Goal: Find specific page/section: Find specific page/section

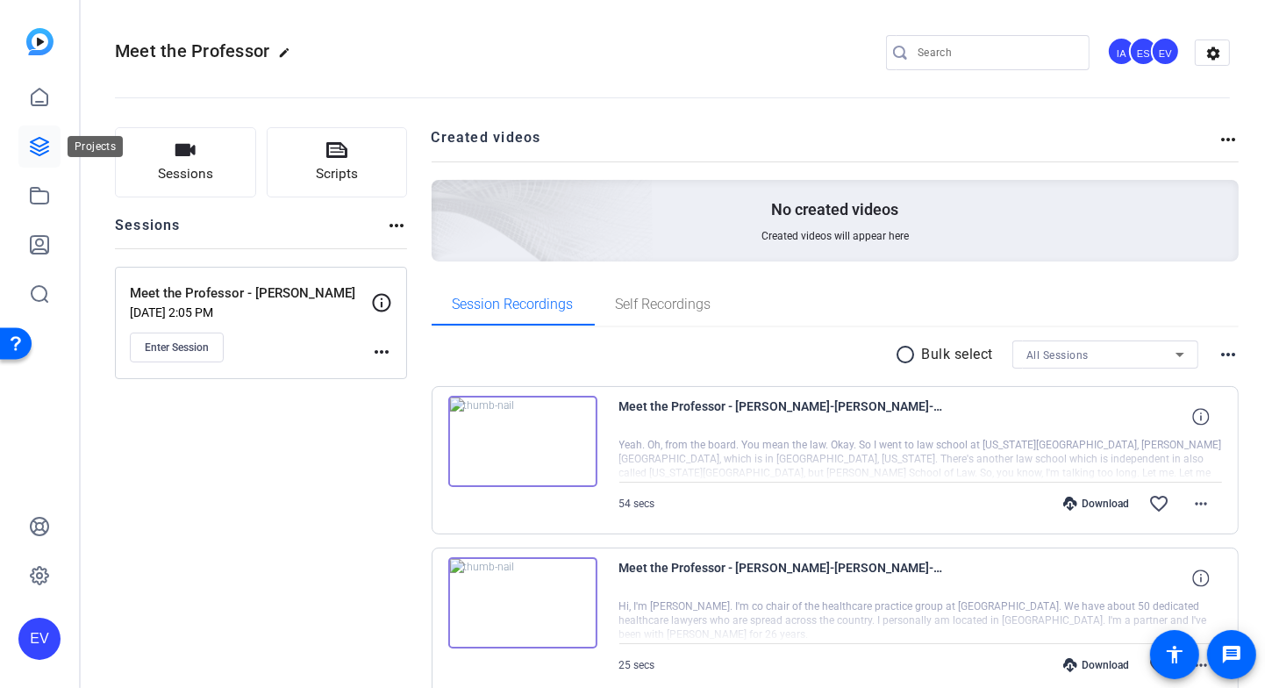
click at [48, 138] on icon at bounding box center [39, 146] width 21 height 21
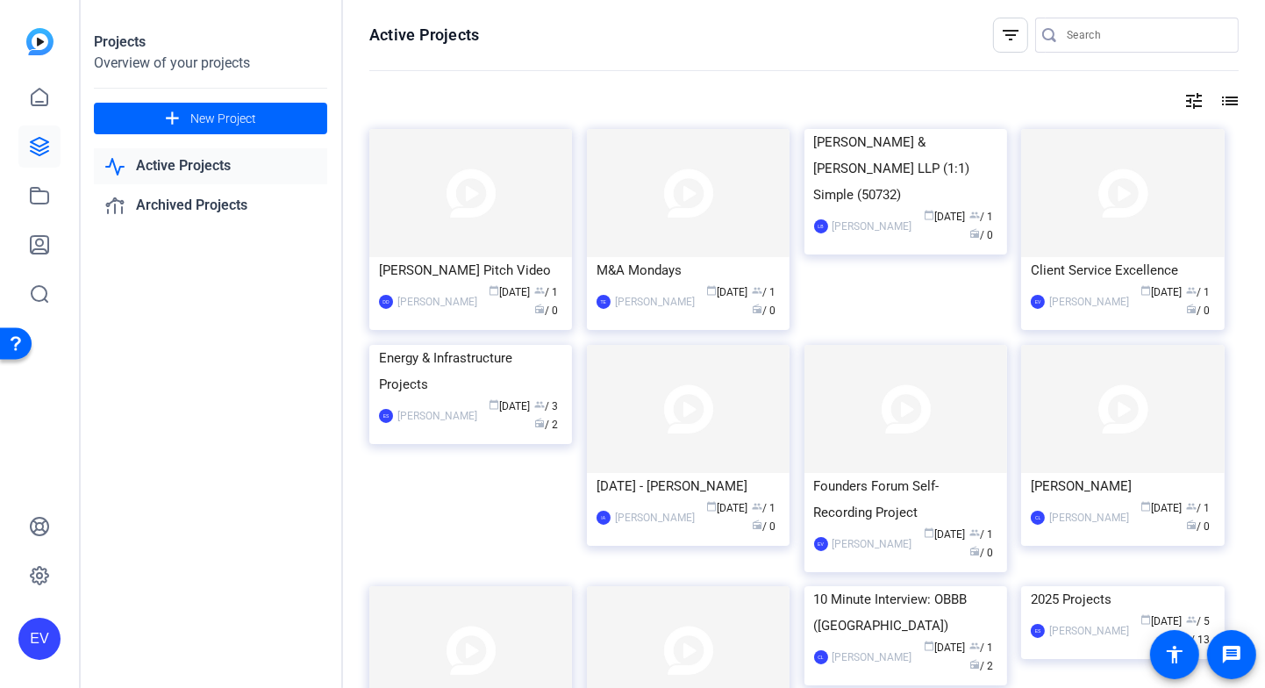
click at [567, 45] on openreel-page-title "Active Projects filter_list" at bounding box center [804, 35] width 870 height 35
click at [484, 220] on img at bounding box center [470, 193] width 203 height 128
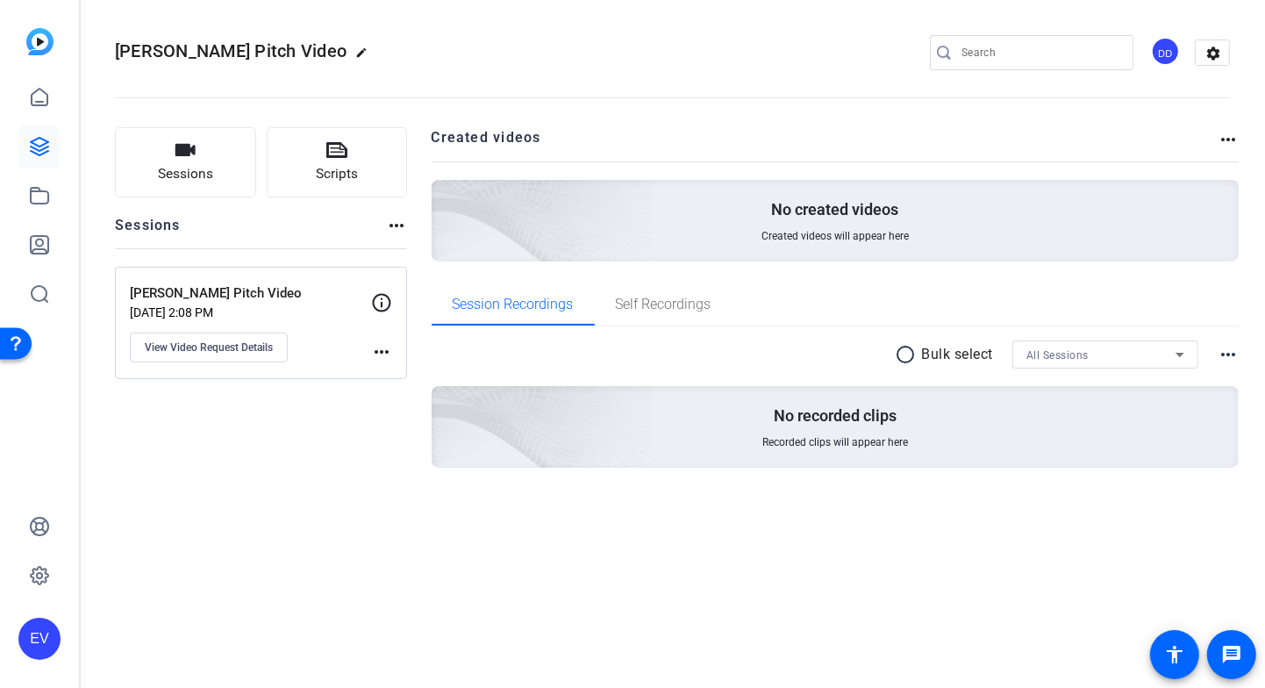
drag, startPoint x: 297, startPoint y: 429, endPoint x: 387, endPoint y: 356, distance: 116.1
click at [296, 429] on div "Sessions Scripts Sessions more_horiz [PERSON_NAME] Pitch Video [DATE] 2:08 PM V…" at bounding box center [261, 325] width 292 height 397
drag, startPoint x: 892, startPoint y: 114, endPoint x: 577, endPoint y: 75, distance: 317.3
click at [856, 114] on openreel-divider-bar at bounding box center [672, 93] width 1115 height 54
click at [46, 141] on icon at bounding box center [39, 146] width 21 height 21
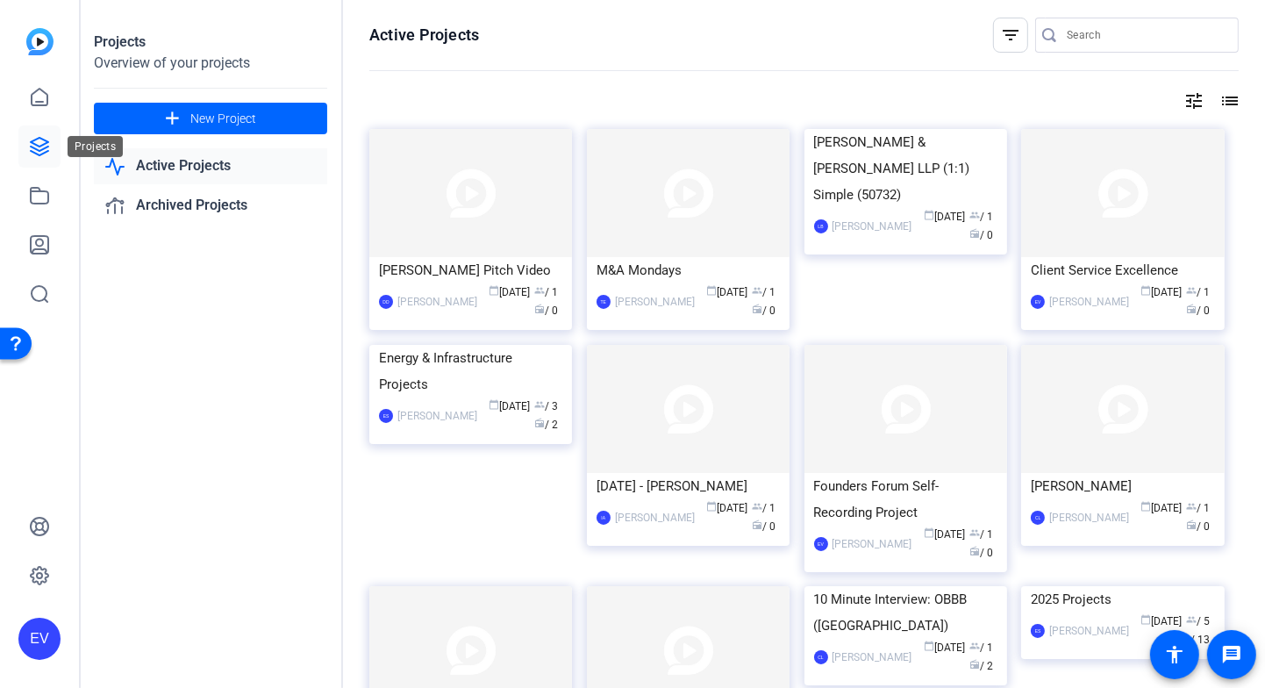
click at [42, 141] on icon at bounding box center [39, 146] width 21 height 21
drag, startPoint x: 644, startPoint y: 30, endPoint x: 600, endPoint y: 46, distance: 46.6
click at [644, 30] on openreel-page-title "Active Projects filter_list" at bounding box center [804, 35] width 870 height 35
click at [43, 207] on link at bounding box center [39, 196] width 42 height 42
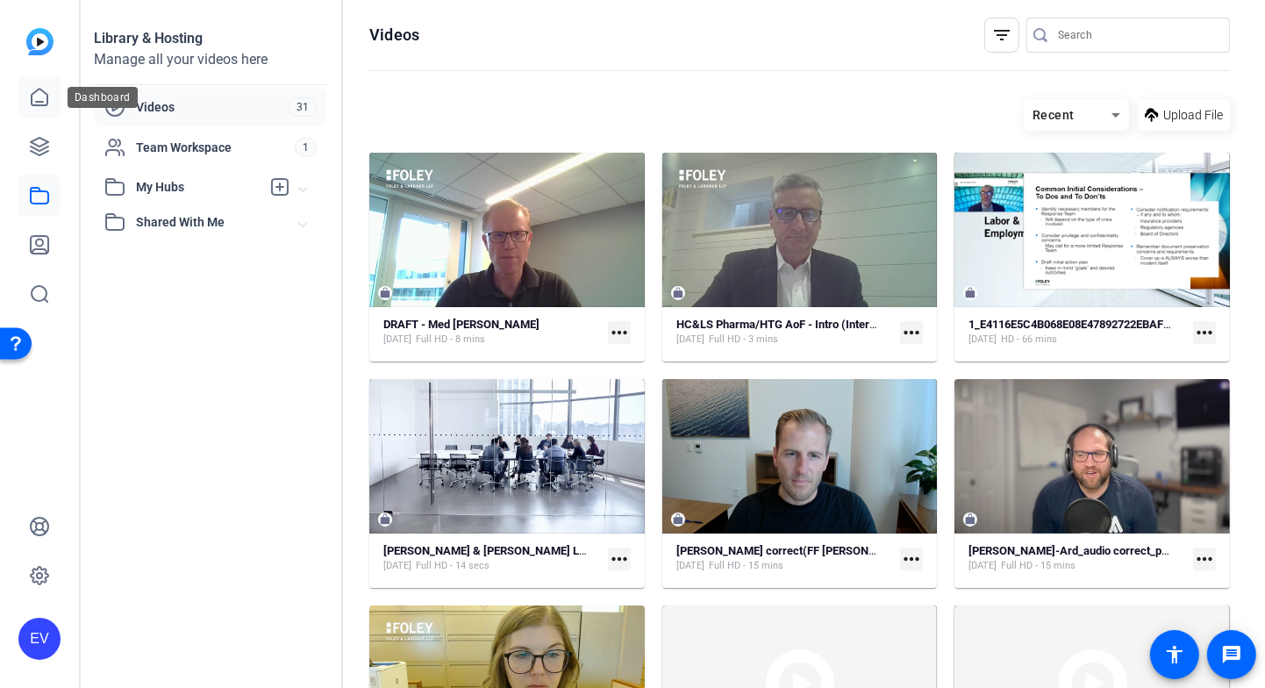
click at [40, 87] on icon at bounding box center [39, 97] width 21 height 21
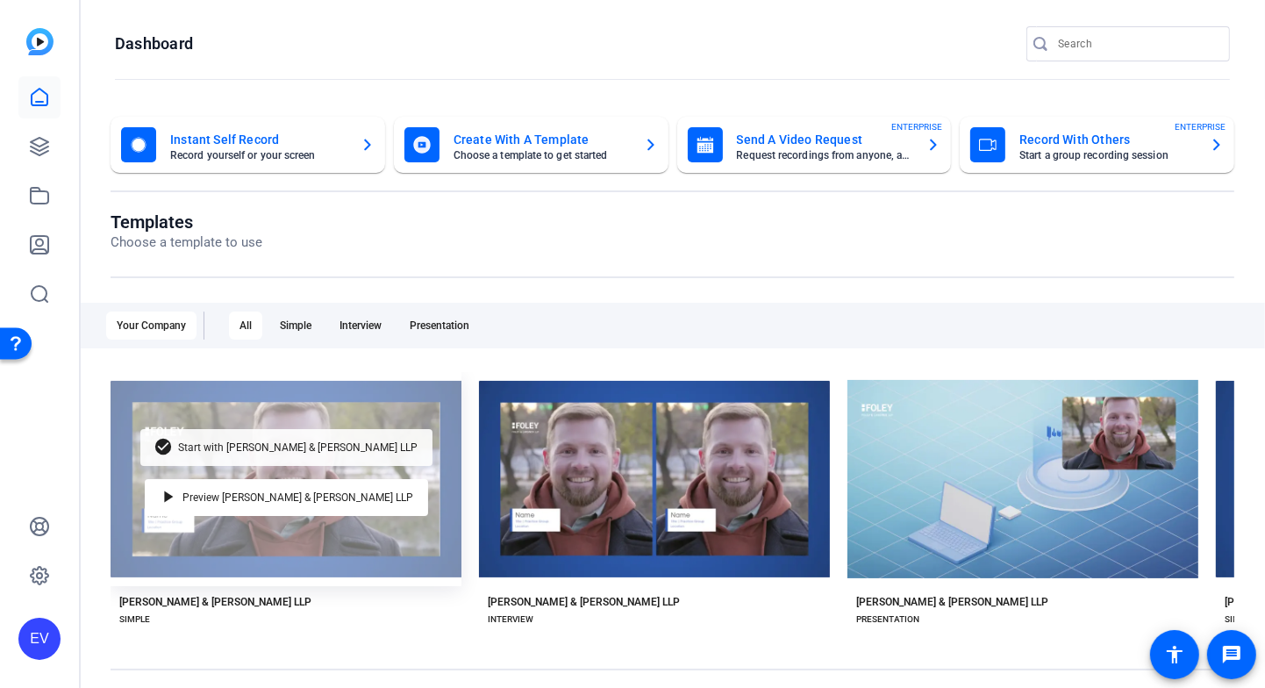
click at [269, 439] on div "check_circle Start with [PERSON_NAME] & [PERSON_NAME] LLP" at bounding box center [286, 447] width 292 height 37
